Goal: Transaction & Acquisition: Obtain resource

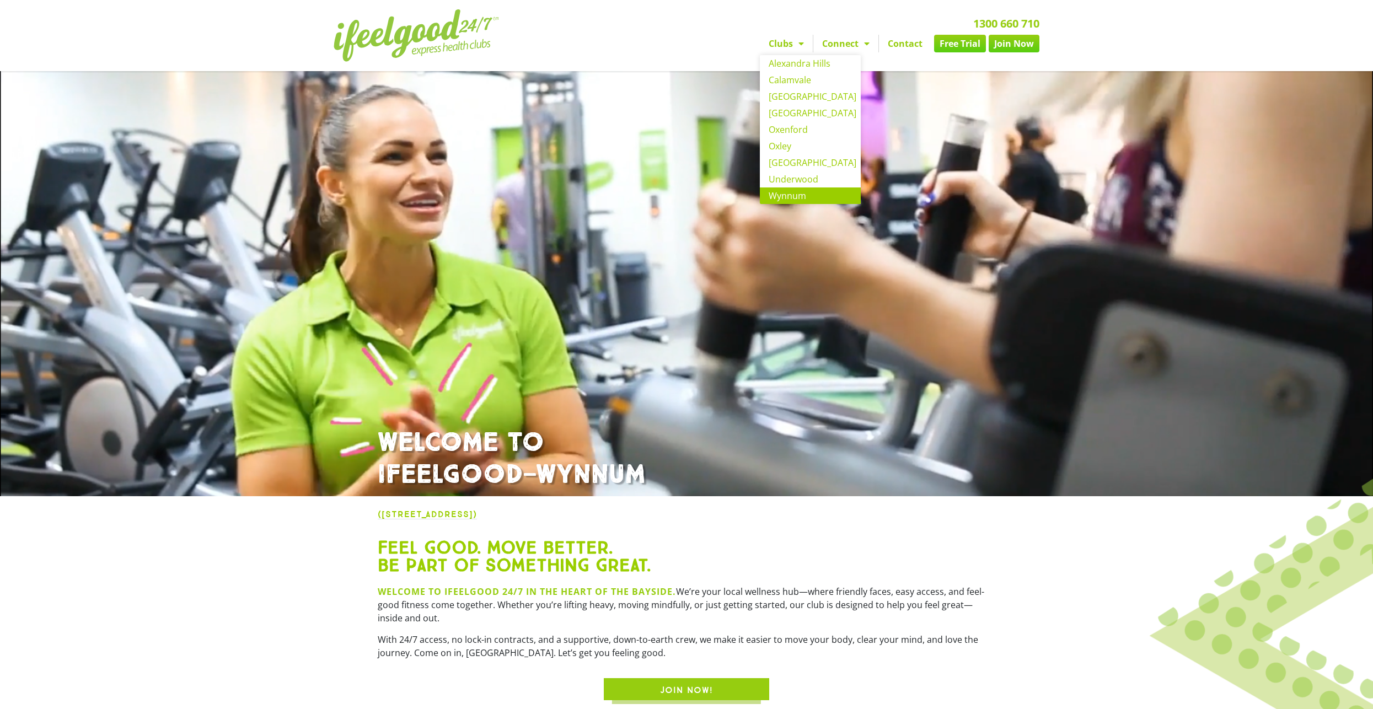
click at [804, 194] on link "Wynnum" at bounding box center [810, 195] width 101 height 17
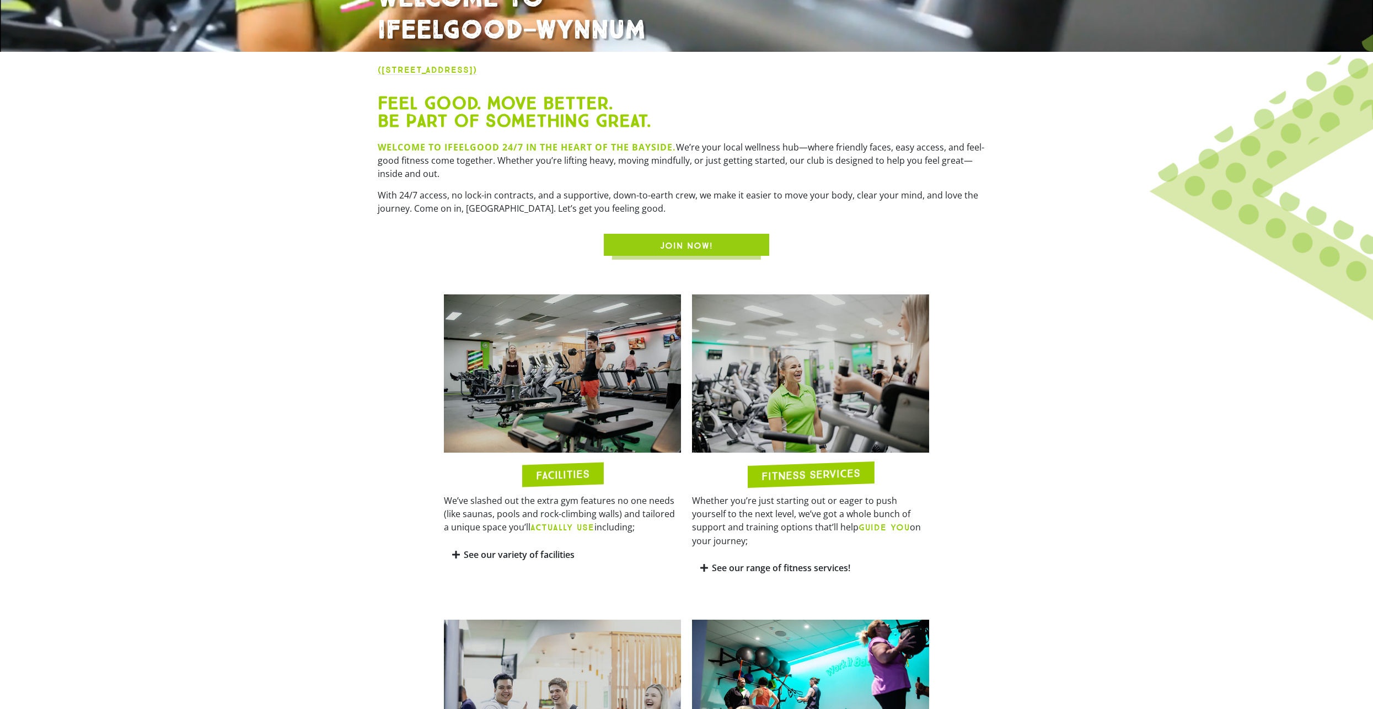
scroll to position [496, 0]
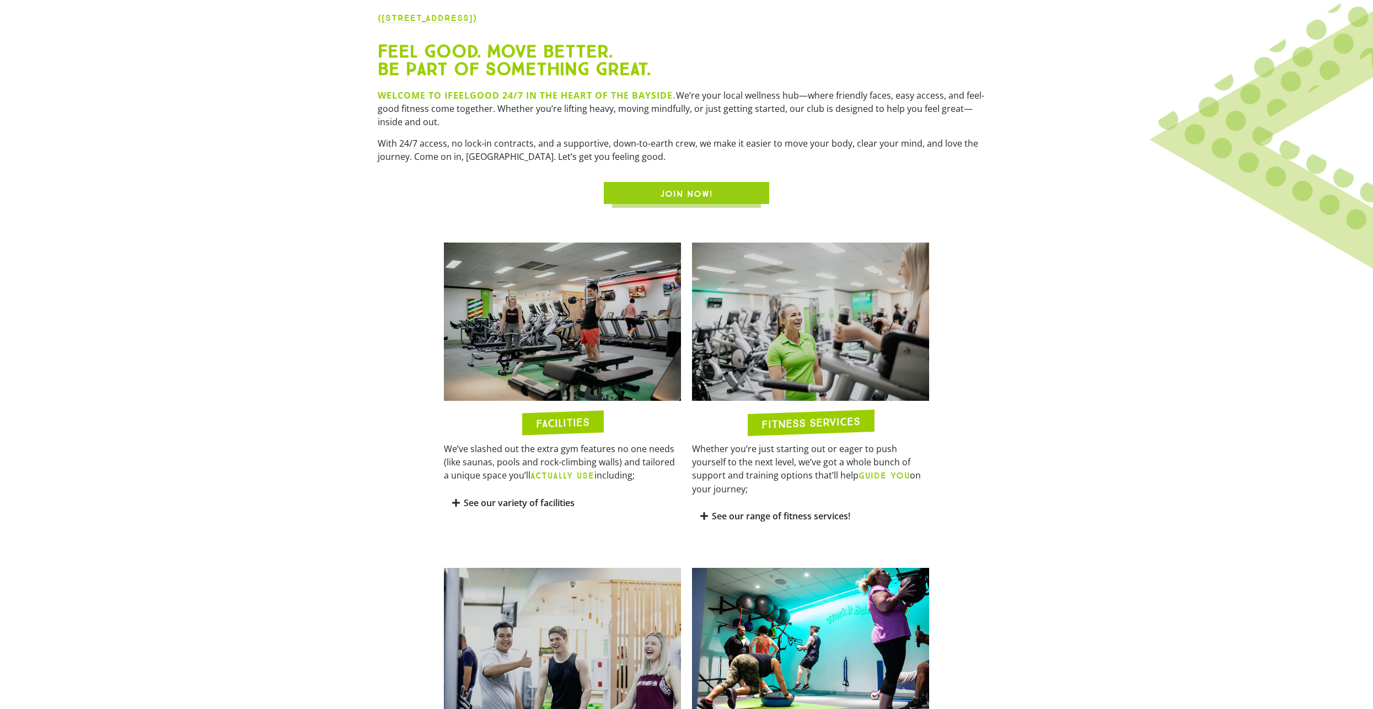
click at [530, 505] on link "See our variety of facilities" at bounding box center [519, 503] width 111 height 12
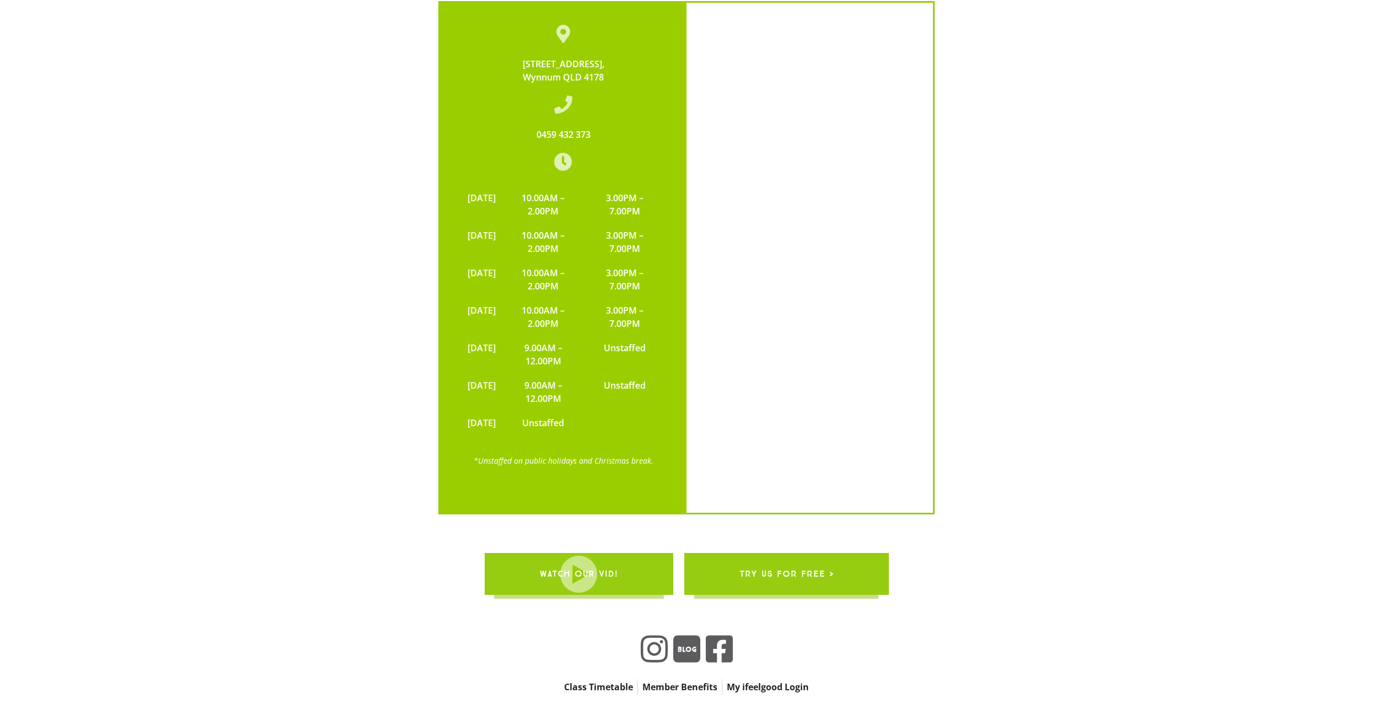
scroll to position [2722, 0]
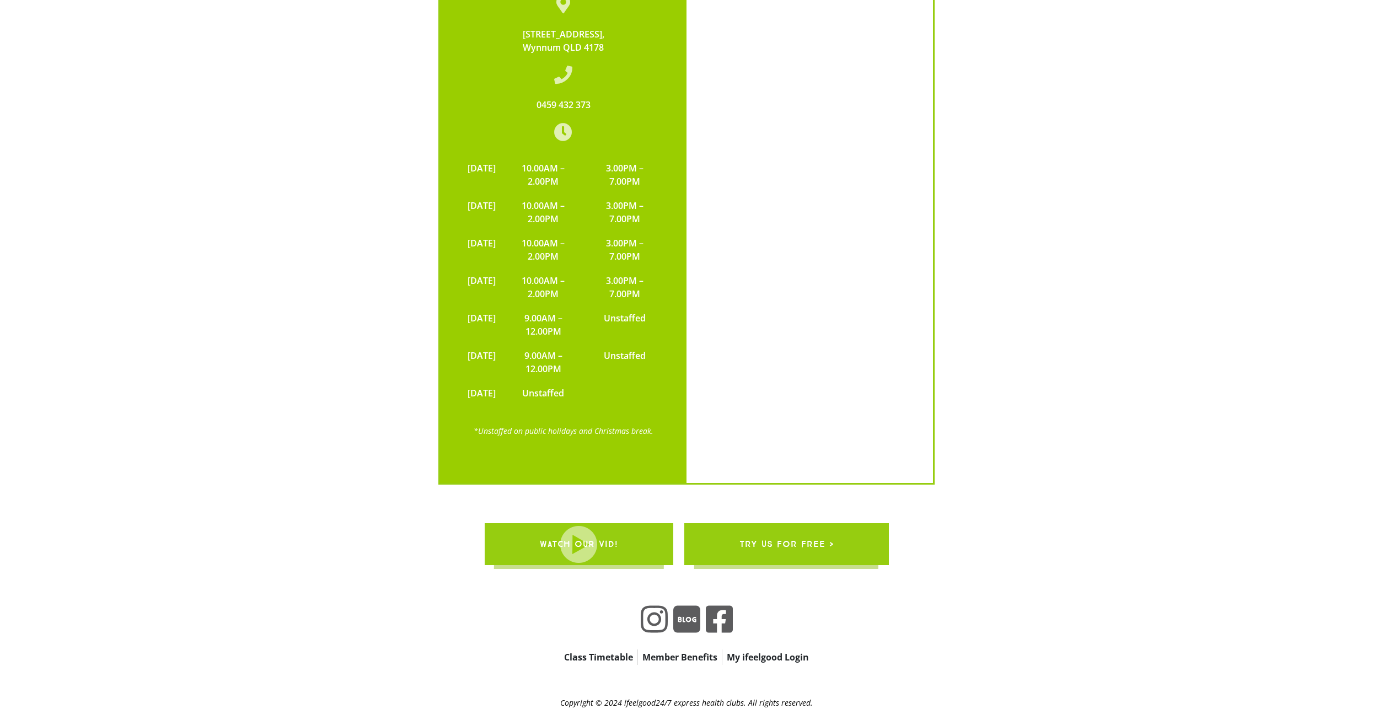
click at [616, 529] on span "WATCH OUR VID!" at bounding box center [579, 544] width 78 height 31
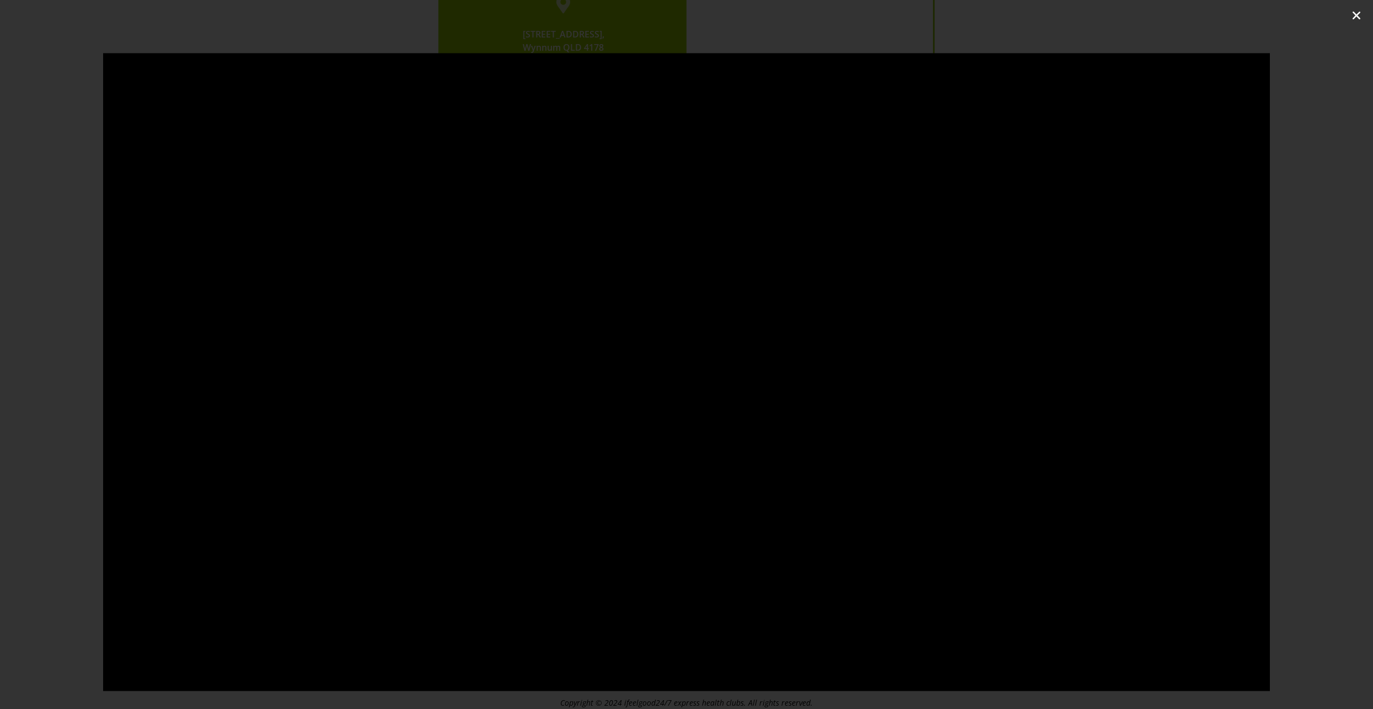
click at [1356, 18] on icon "Close (Esc)" at bounding box center [1356, 15] width 11 height 11
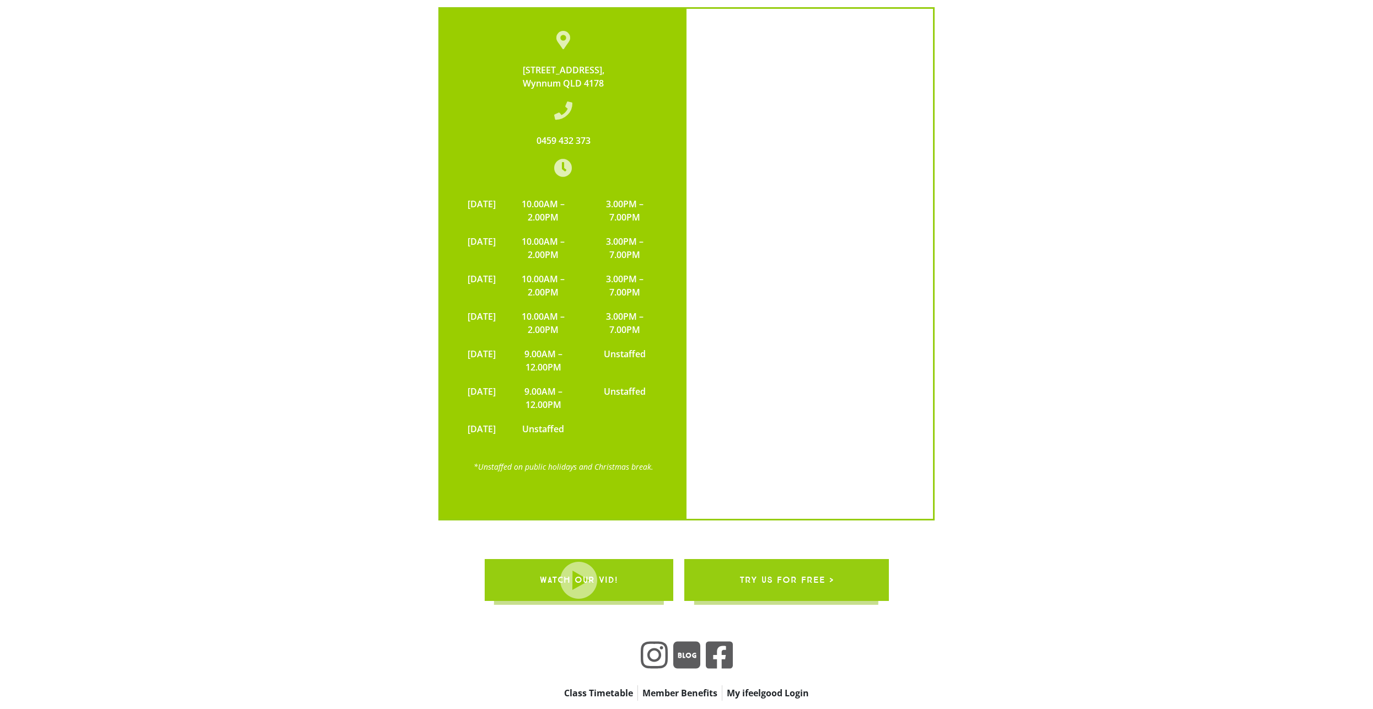
scroll to position [2667, 0]
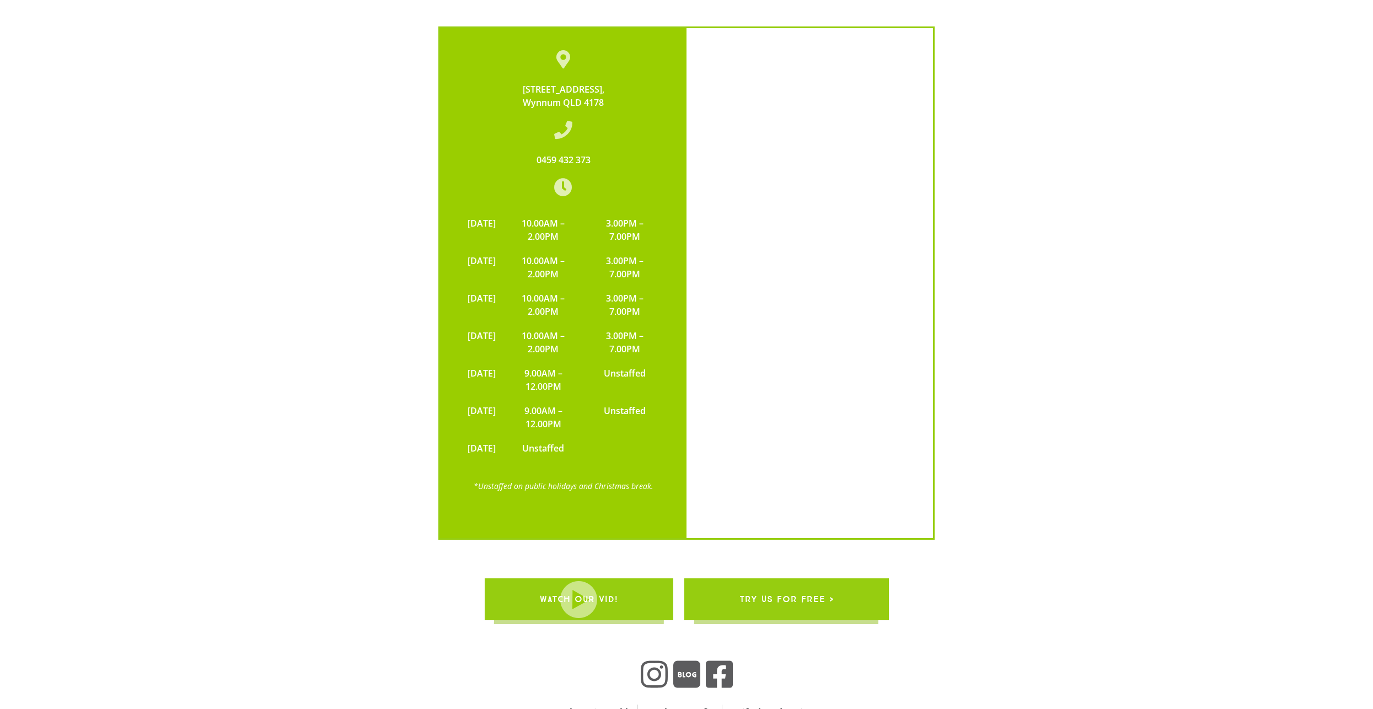
click at [819, 584] on span "try us for free >" at bounding box center [786, 599] width 94 height 31
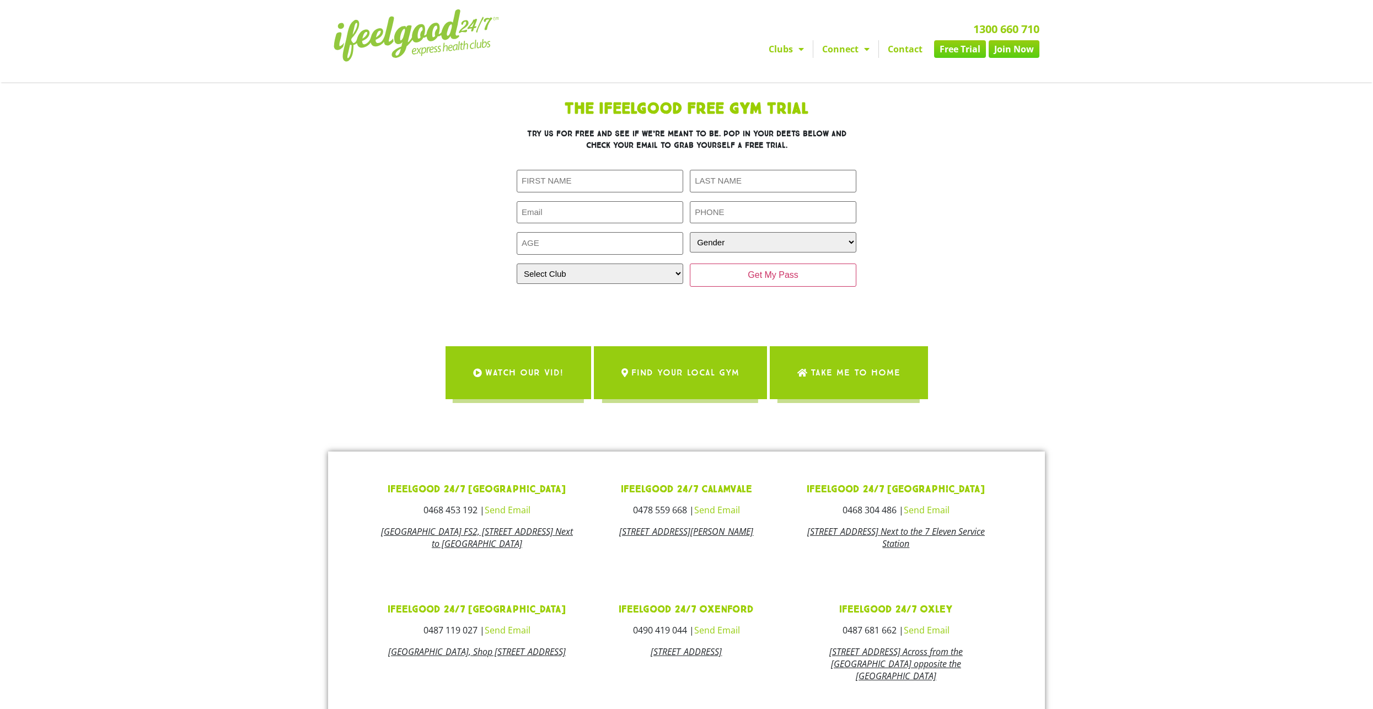
click at [1006, 47] on link "Join Now" at bounding box center [1014, 49] width 51 height 18
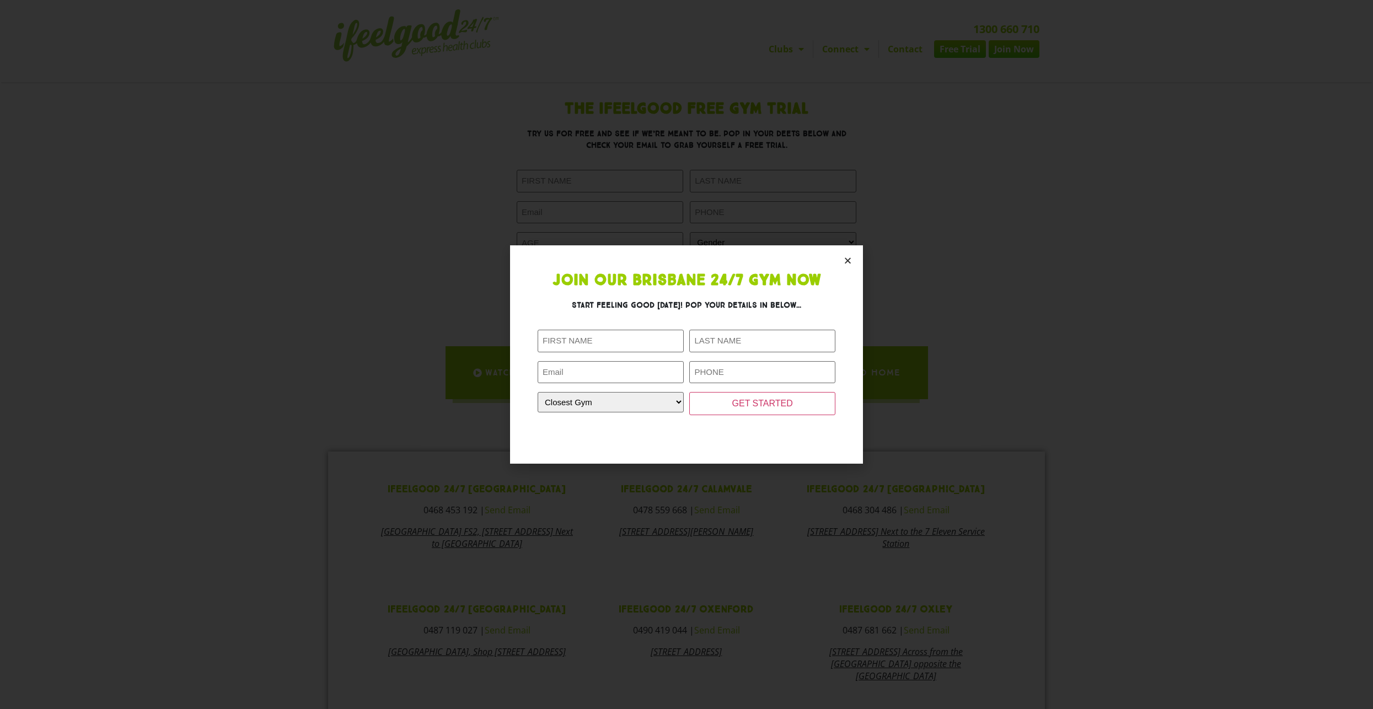
click at [849, 261] on icon "Close" at bounding box center [848, 260] width 8 height 8
